Goal: Check status: Check status

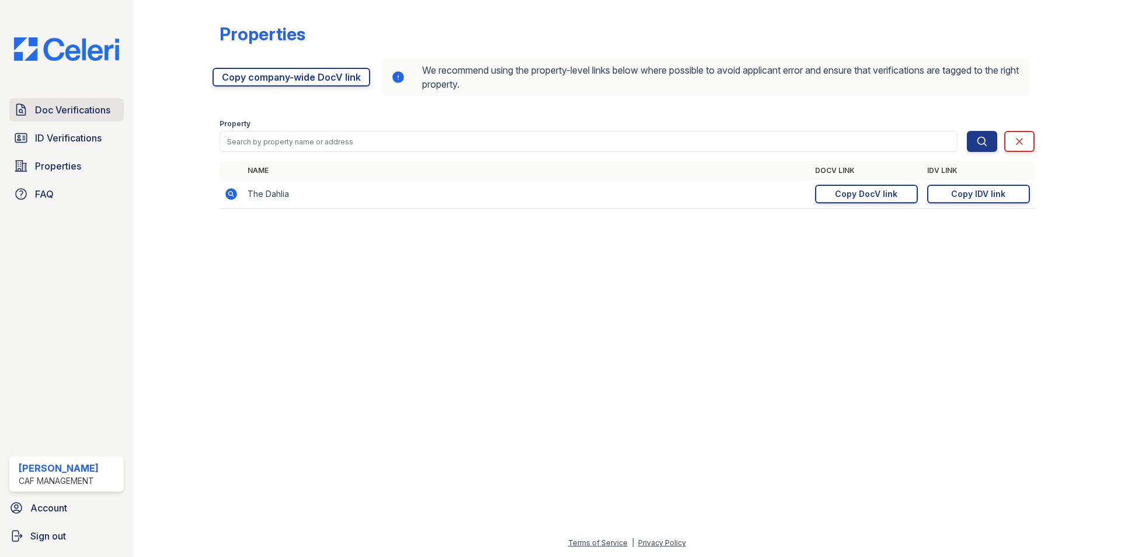
click at [74, 111] on span "Doc Verifications" at bounding box center [72, 110] width 75 height 14
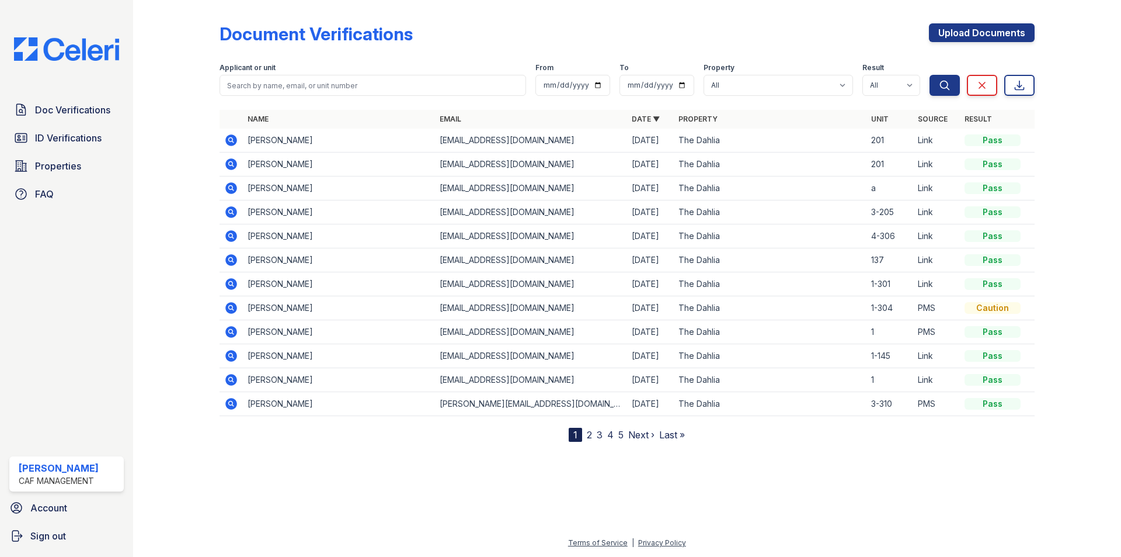
click at [234, 138] on icon at bounding box center [231, 140] width 12 height 12
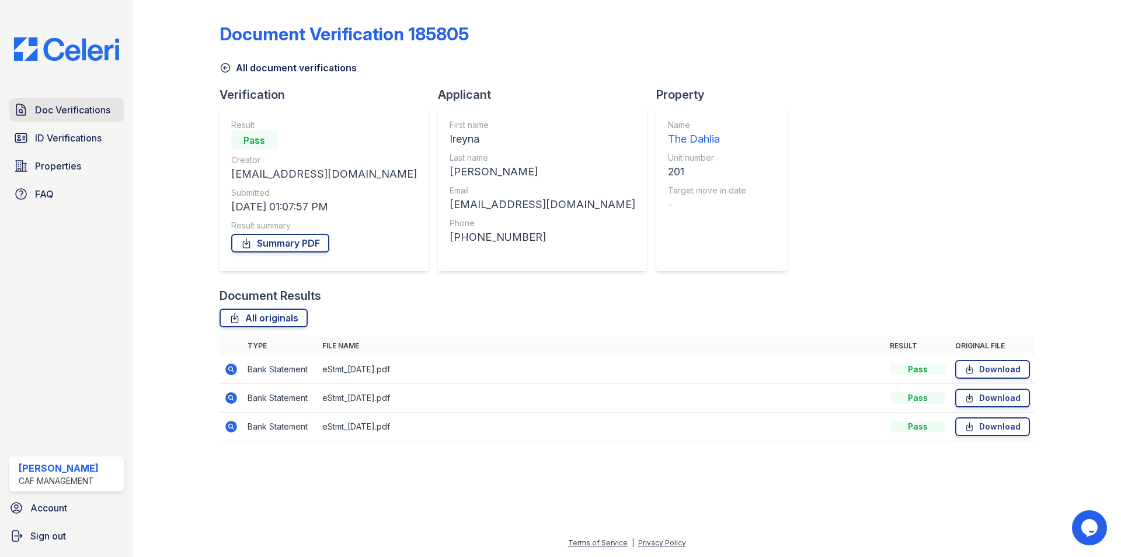
click at [113, 115] on link "Doc Verifications" at bounding box center [66, 109] width 114 height 23
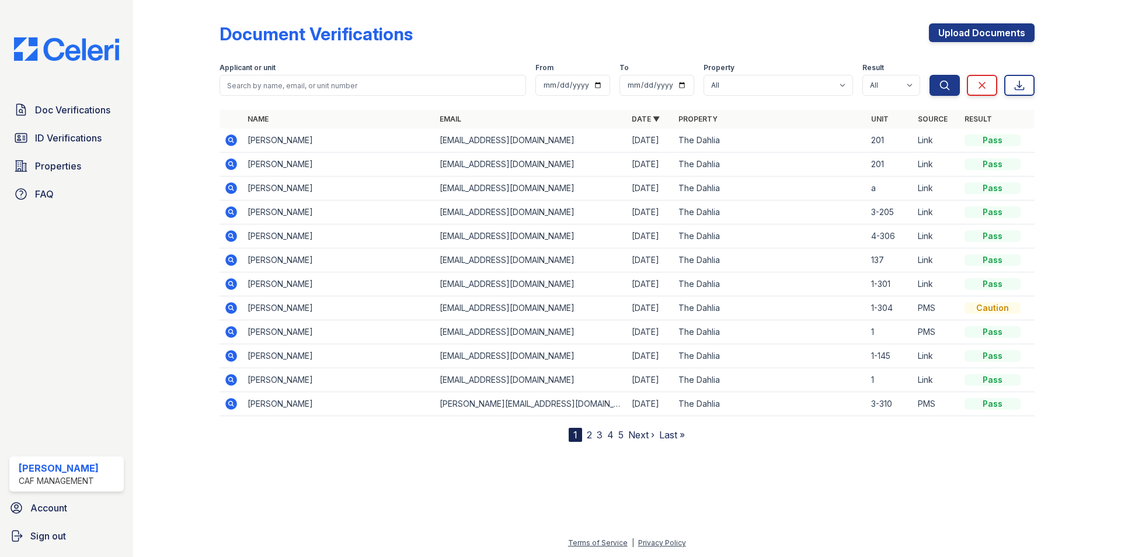
click at [234, 159] on icon at bounding box center [231, 164] width 12 height 12
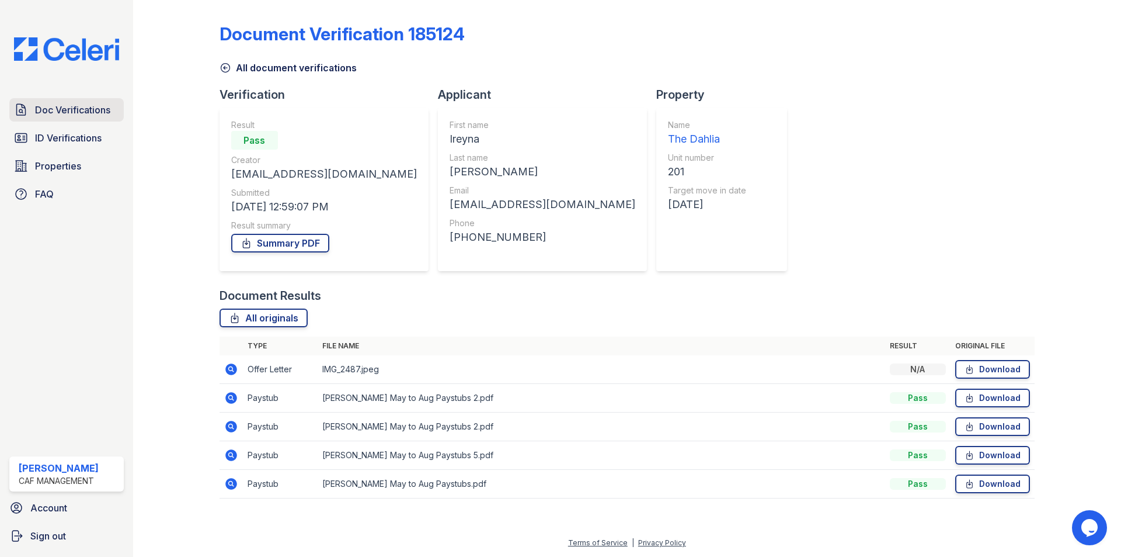
click at [55, 106] on span "Doc Verifications" at bounding box center [72, 110] width 75 height 14
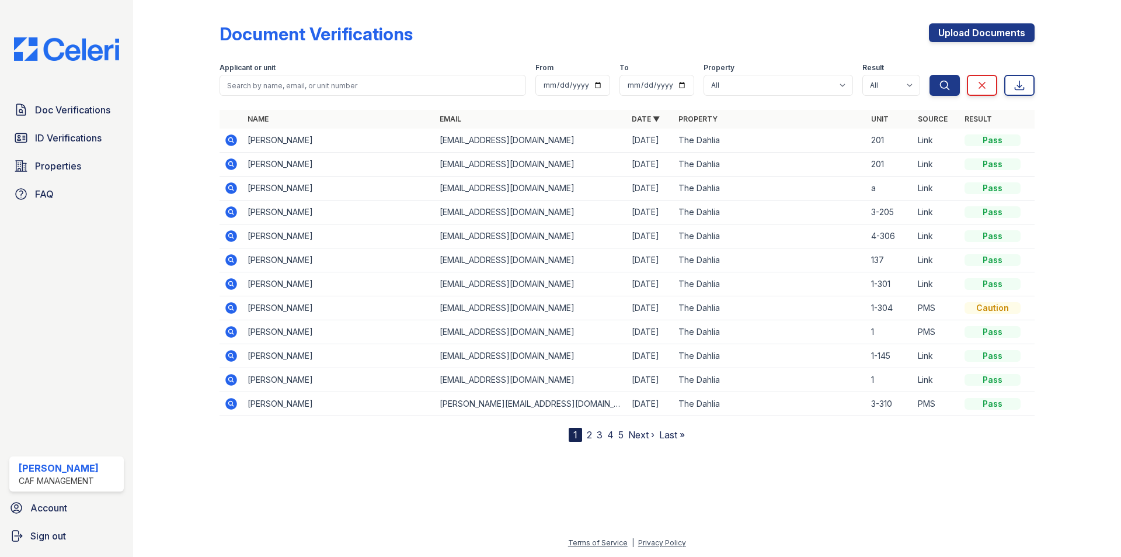
drag, startPoint x: 608, startPoint y: 37, endPoint x: 578, endPoint y: 53, distance: 34.0
click at [607, 37] on div "Document Verifications Upload Documents" at bounding box center [627, 38] width 815 height 30
